Goal: Task Accomplishment & Management: Manage account settings

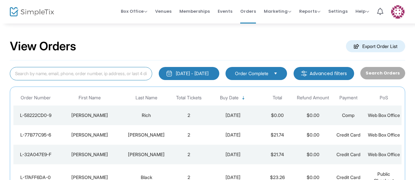
click at [121, 73] on input at bounding box center [81, 73] width 142 height 13
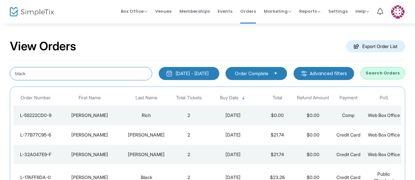
type input "black"
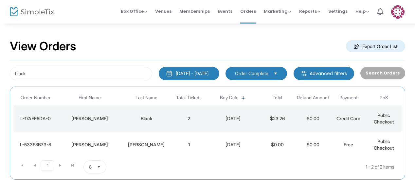
click at [147, 122] on td "Black" at bounding box center [146, 119] width 50 height 26
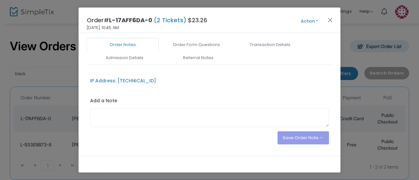
scroll to position [155, 0]
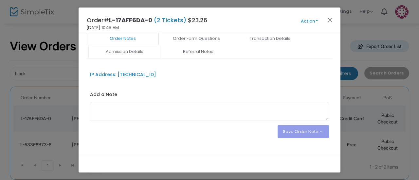
click at [131, 45] on link "Admission Details" at bounding box center [124, 52] width 72 height 14
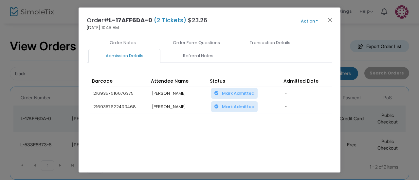
scroll to position [145, 0]
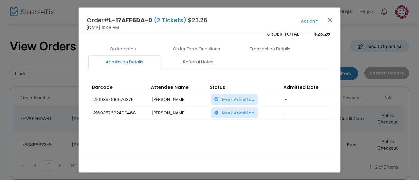
click at [235, 96] on span "Mark Admitted" at bounding box center [238, 99] width 32 height 6
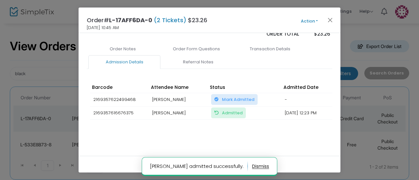
click at [234, 96] on span "Mark Admitted" at bounding box center [238, 99] width 32 height 6
